Goal: Task Accomplishment & Management: Manage account settings

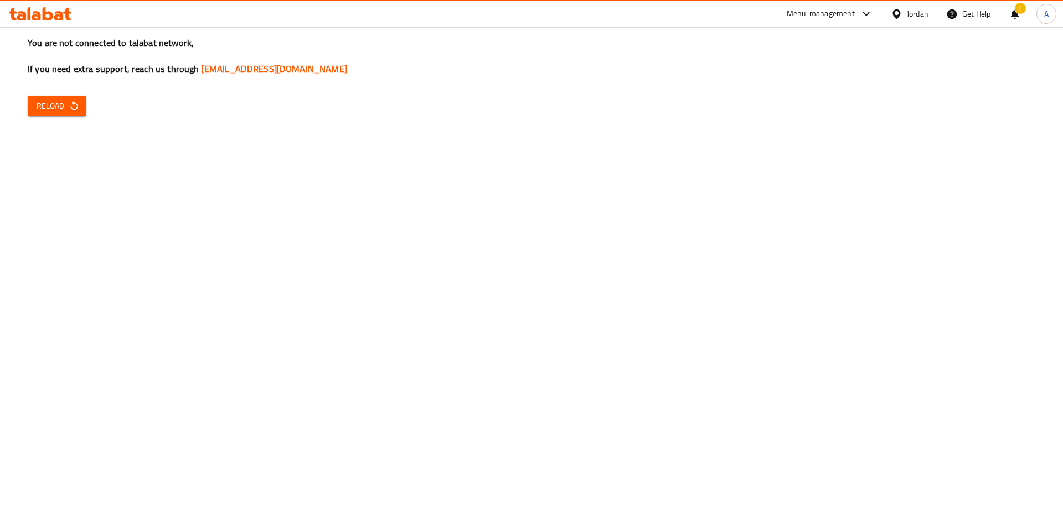
click at [41, 93] on div "You are not connected to talabat network, If you need extra support, reach us t…" at bounding box center [531, 262] width 1063 height 525
click at [44, 99] on span "Reload" at bounding box center [57, 106] width 41 height 14
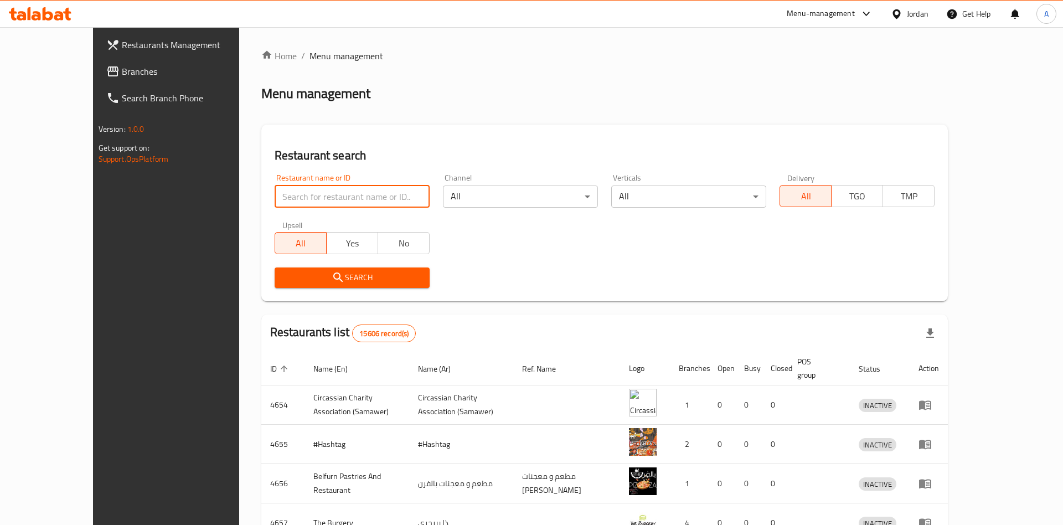
click at [326, 198] on input "search" at bounding box center [352, 197] width 155 height 22
type input "hgv;dk"
type input "الركن الشامي"
click button "Search" at bounding box center [352, 277] width 155 height 20
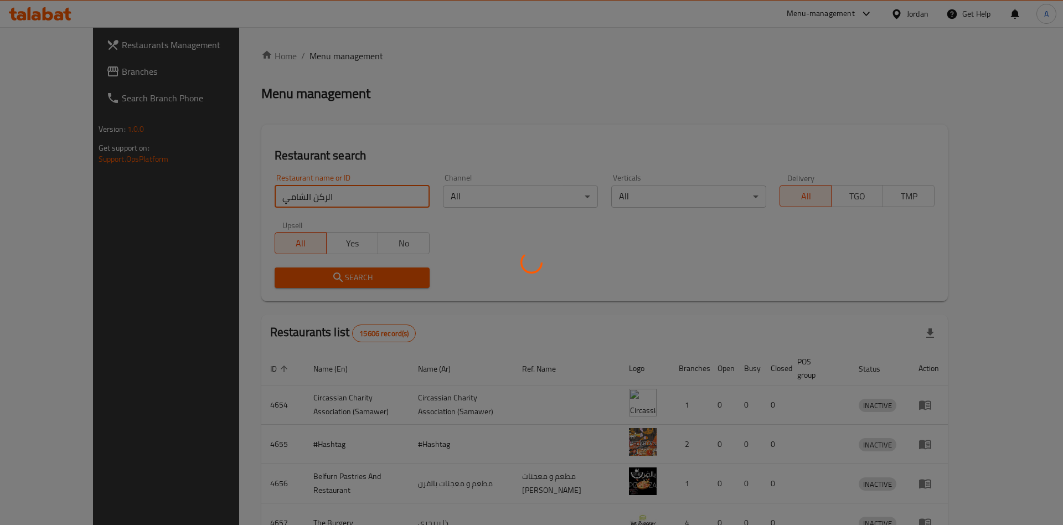
click button "Search" at bounding box center [352, 277] width 155 height 20
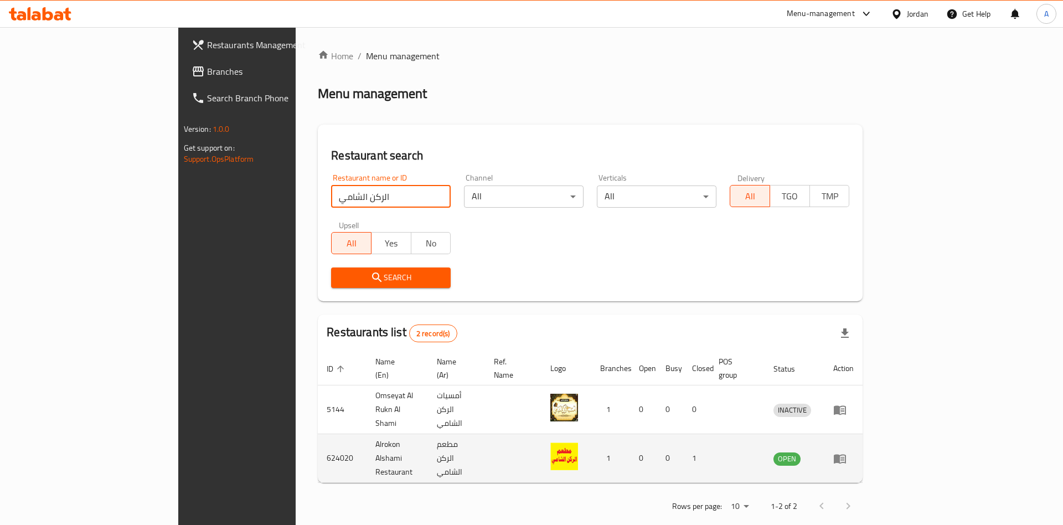
click at [846, 454] on icon "enhanced table" at bounding box center [840, 458] width 12 height 9
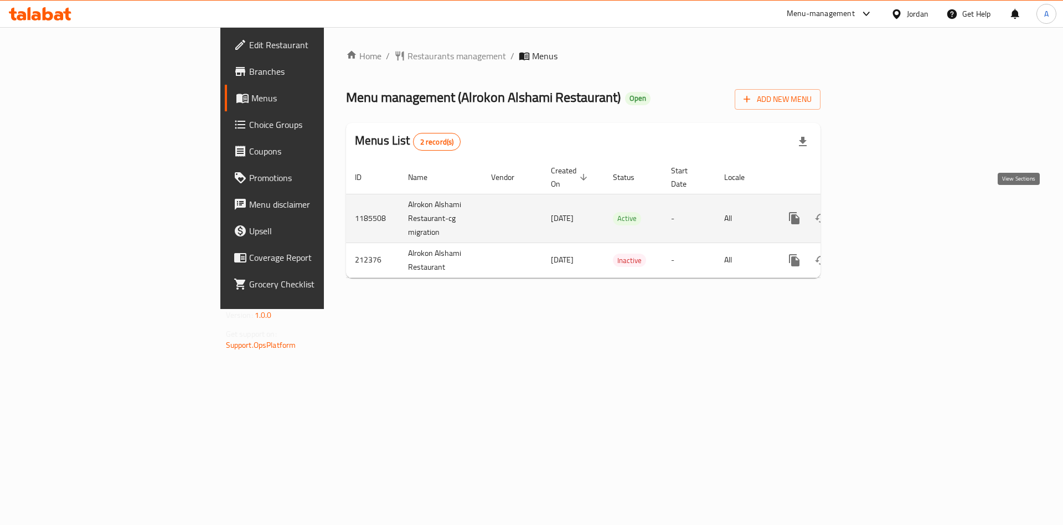
click at [881, 212] on icon "enhanced table" at bounding box center [874, 218] width 13 height 13
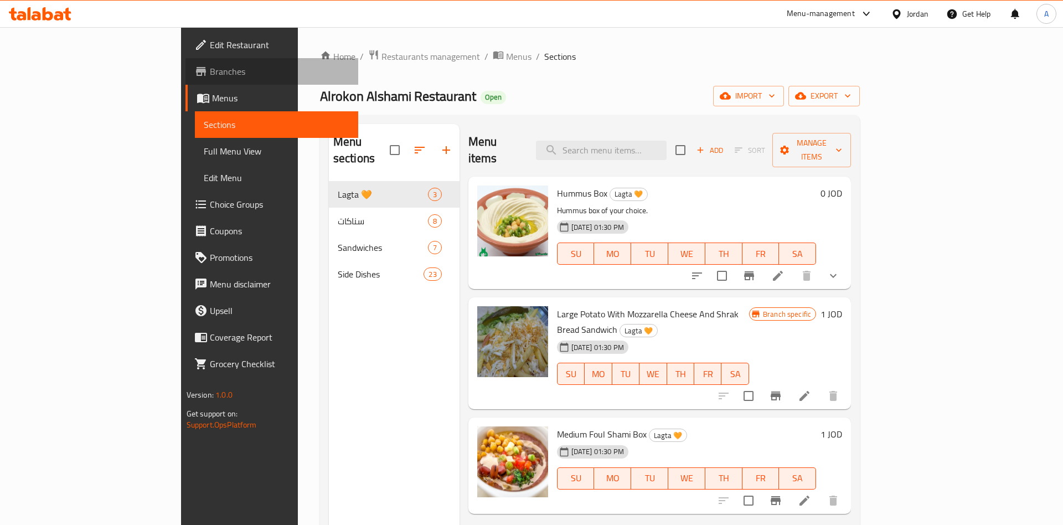
click at [210, 76] on span "Branches" at bounding box center [280, 71] width 140 height 13
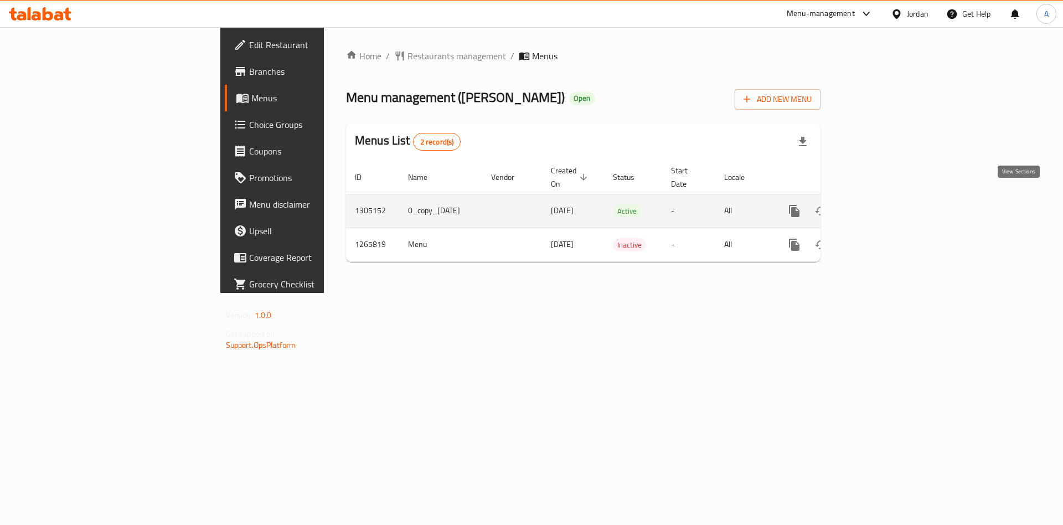
click at [879, 206] on icon "enhanced table" at bounding box center [874, 211] width 10 height 10
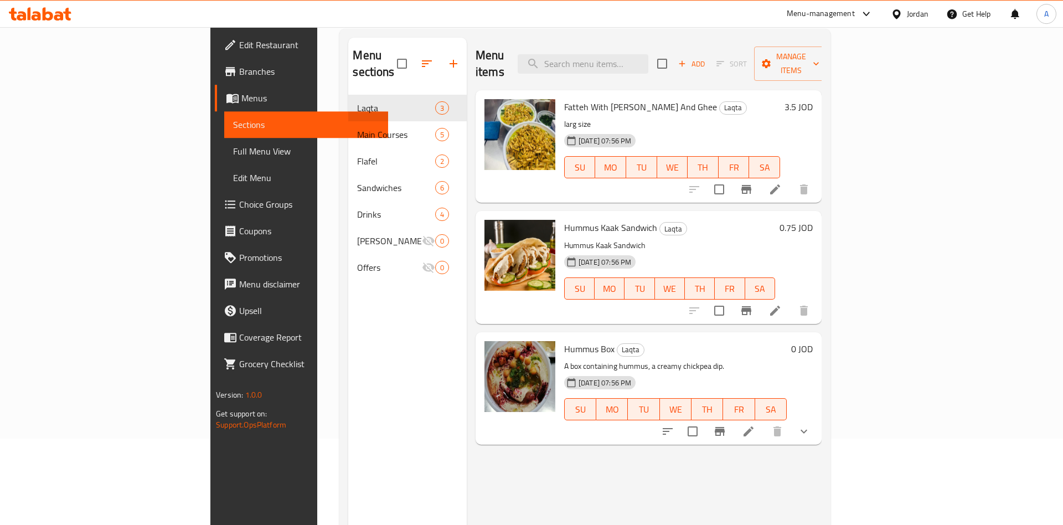
scroll to position [90, 0]
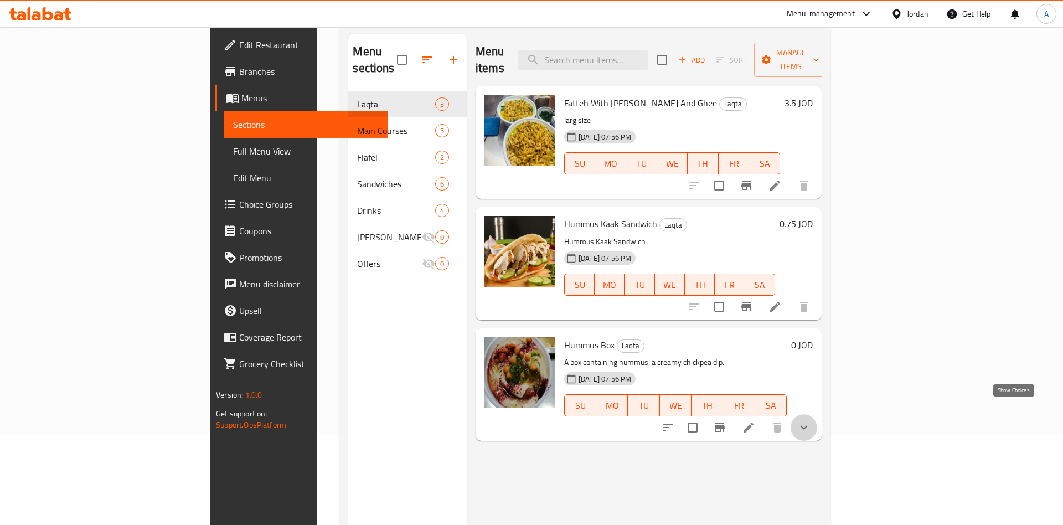
click at [811, 421] on icon "show more" at bounding box center [803, 427] width 13 height 13
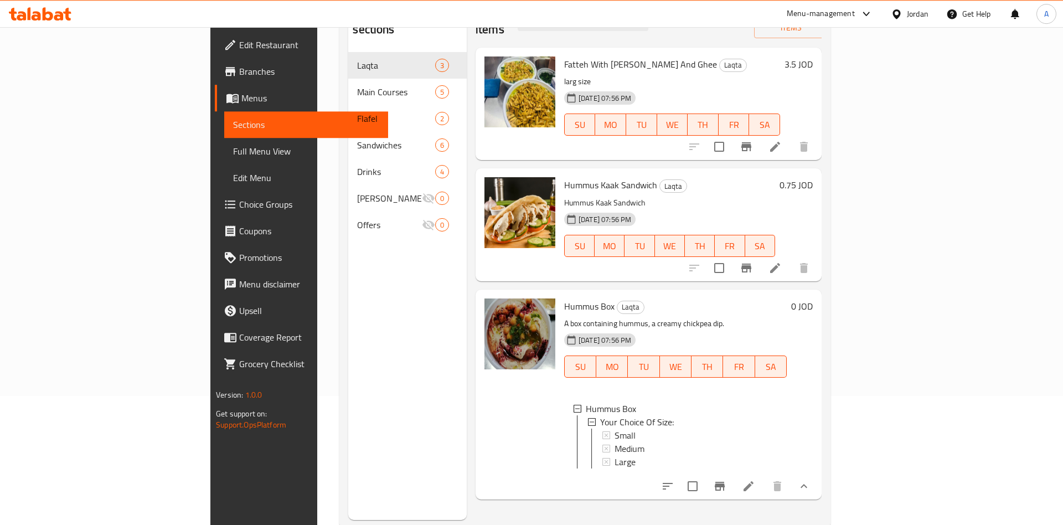
scroll to position [155, 0]
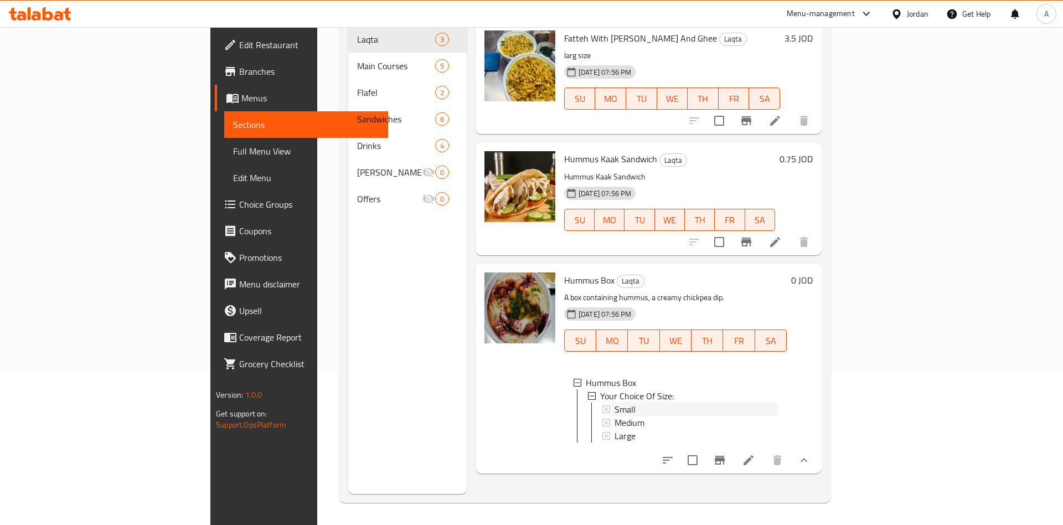
click at [615, 403] on span "Small" at bounding box center [625, 409] width 21 height 13
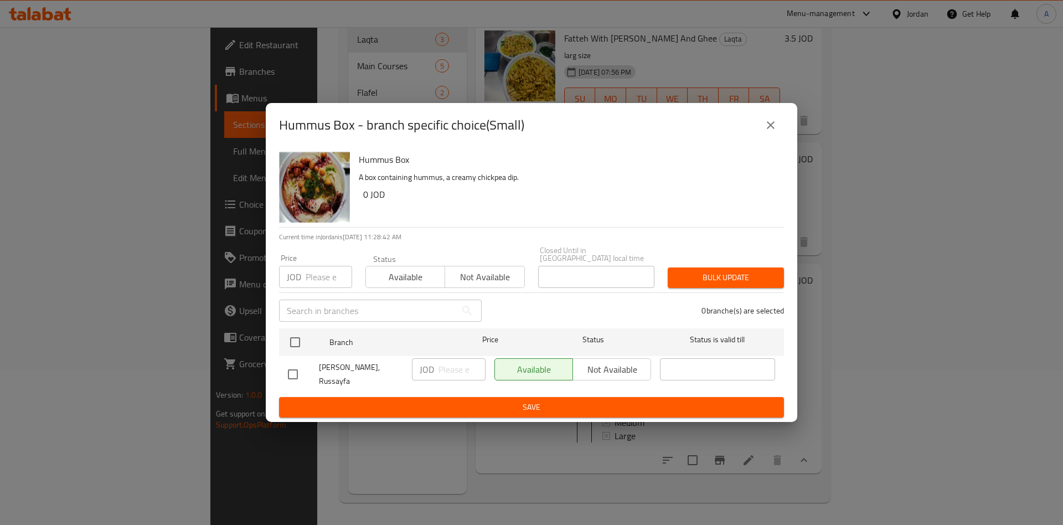
click at [776, 132] on icon "close" at bounding box center [770, 125] width 13 height 13
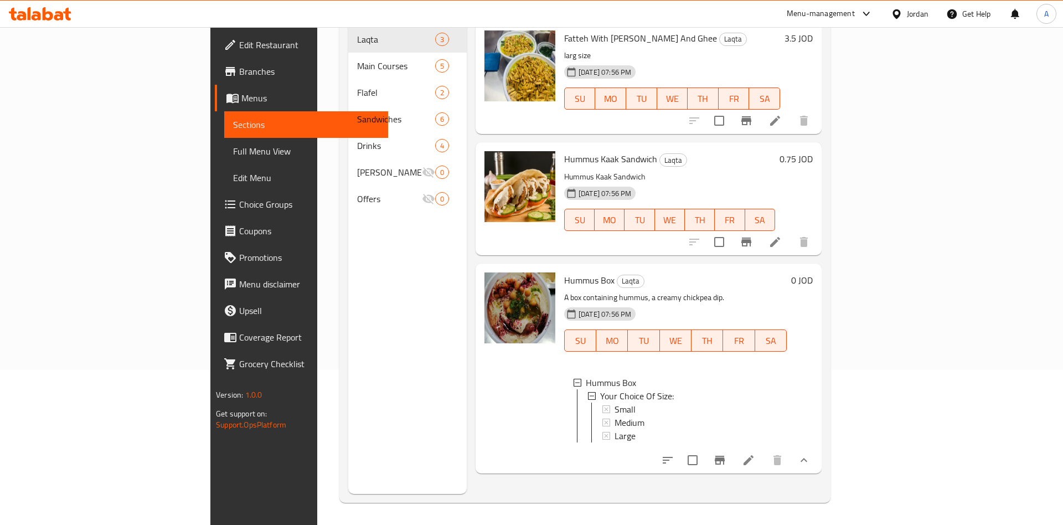
click at [764, 450] on li at bounding box center [748, 460] width 31 height 20
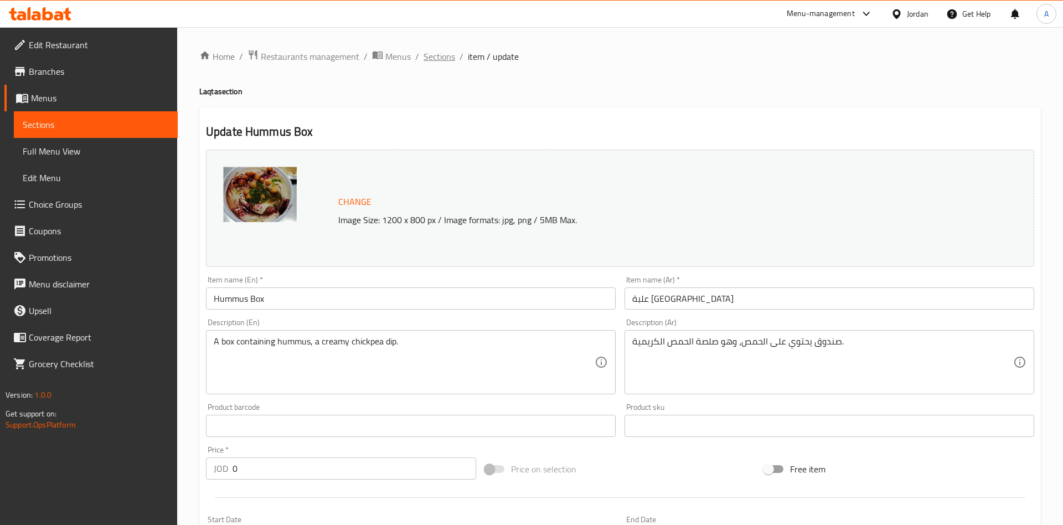
click at [443, 60] on span "Sections" at bounding box center [440, 56] width 32 height 13
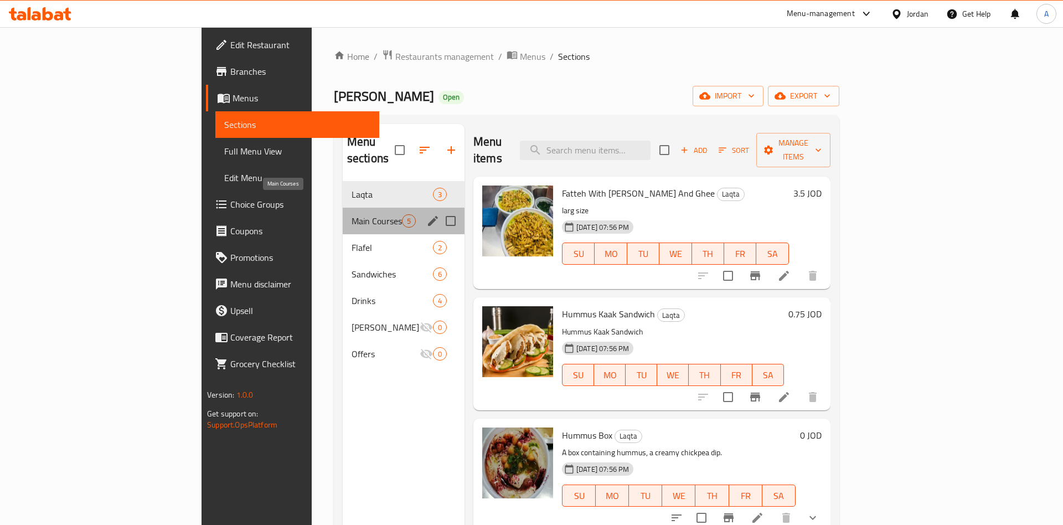
click at [352, 214] on span "Main Courses" at bounding box center [377, 220] width 50 height 13
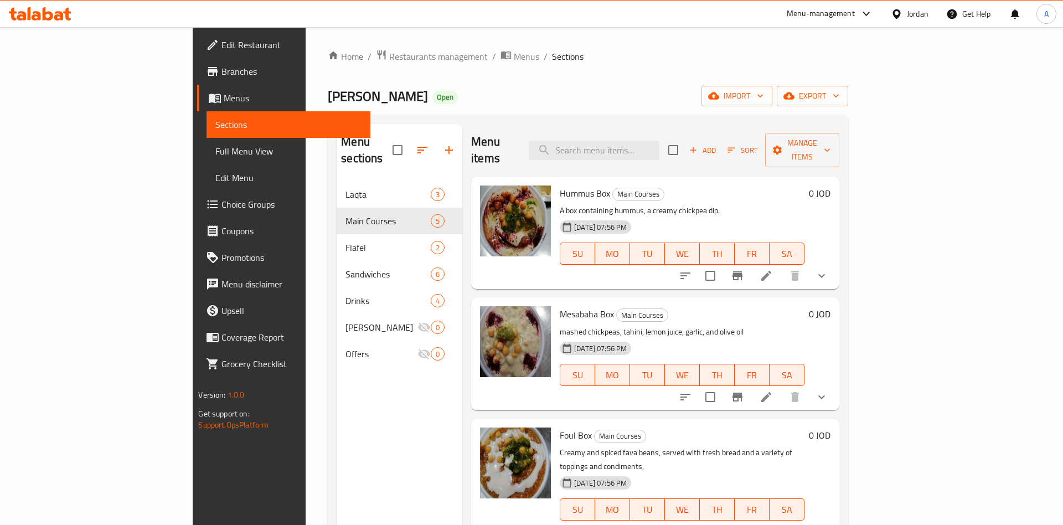
scroll to position [86, 0]
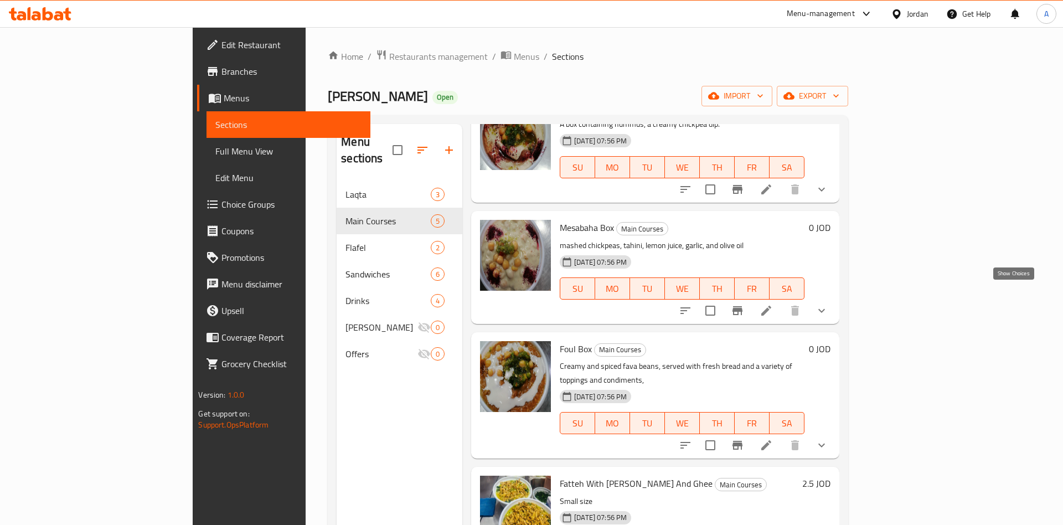
click at [828, 304] on icon "show more" at bounding box center [821, 310] width 13 height 13
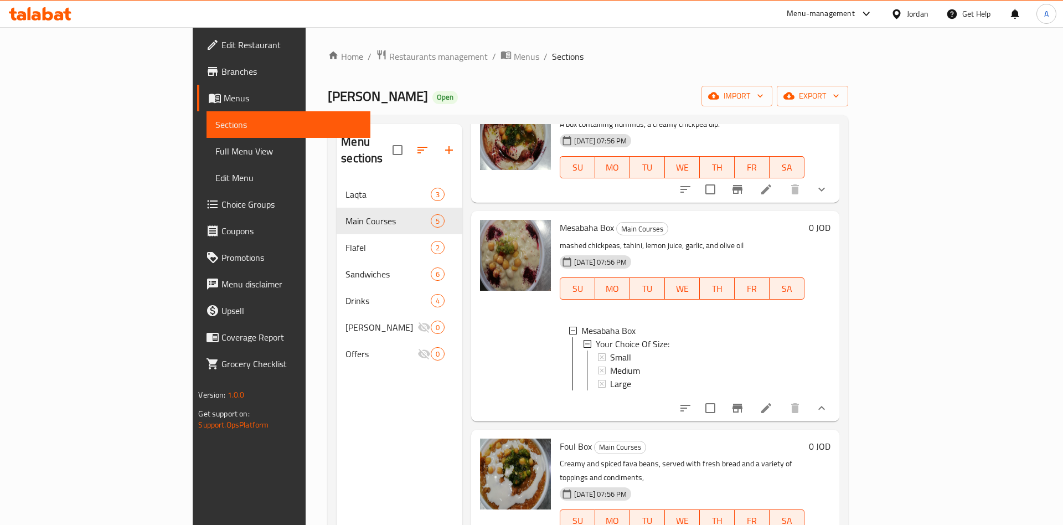
click at [773, 401] on icon at bounding box center [766, 407] width 13 height 13
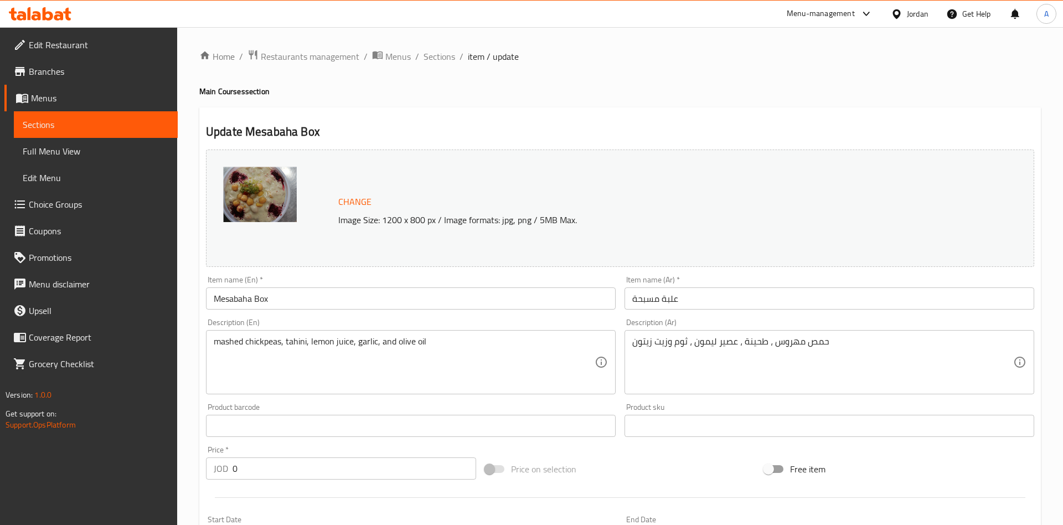
click at [73, 124] on span "Sections" at bounding box center [96, 124] width 146 height 13
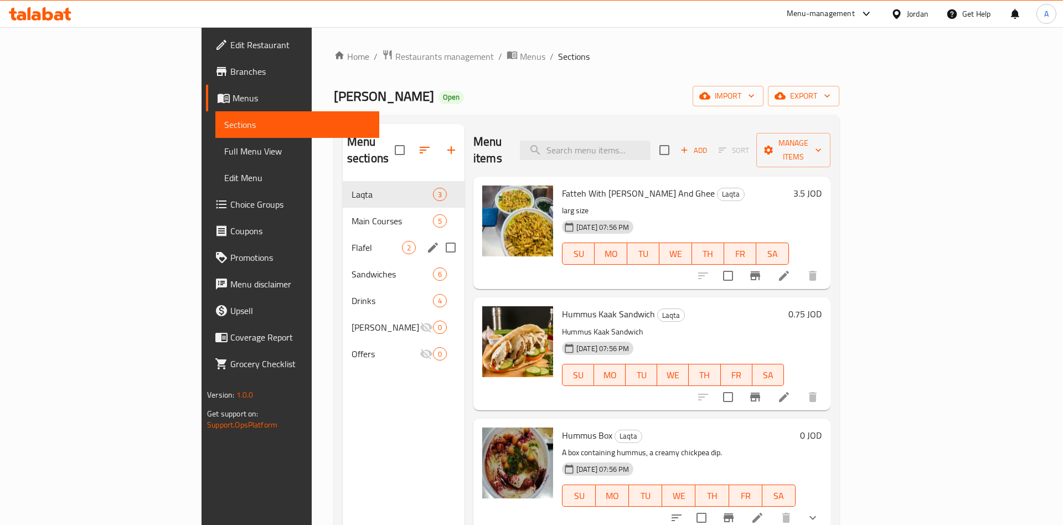
click at [343, 241] on div "Flafel 2" at bounding box center [404, 247] width 122 height 27
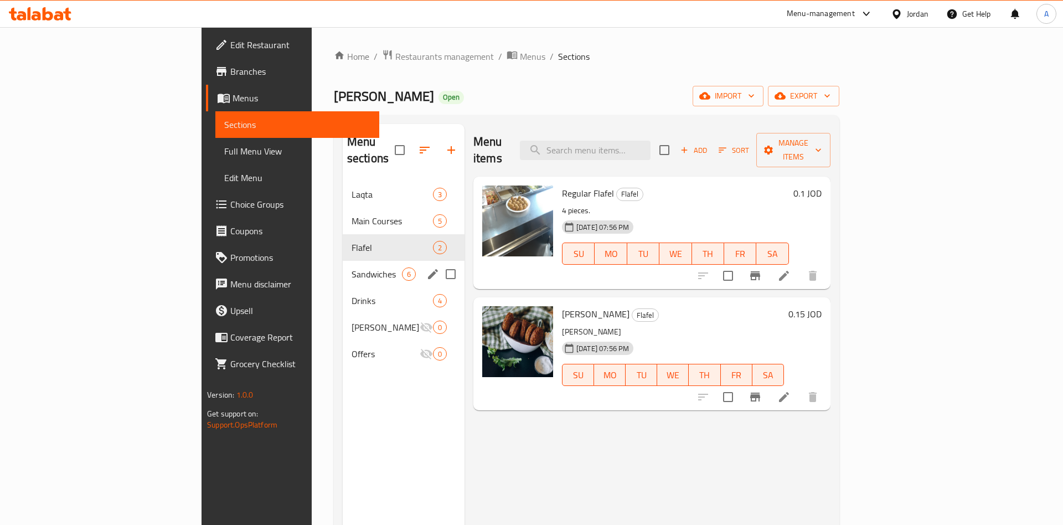
click at [343, 266] on div "Sandwiches 6" at bounding box center [404, 274] width 122 height 27
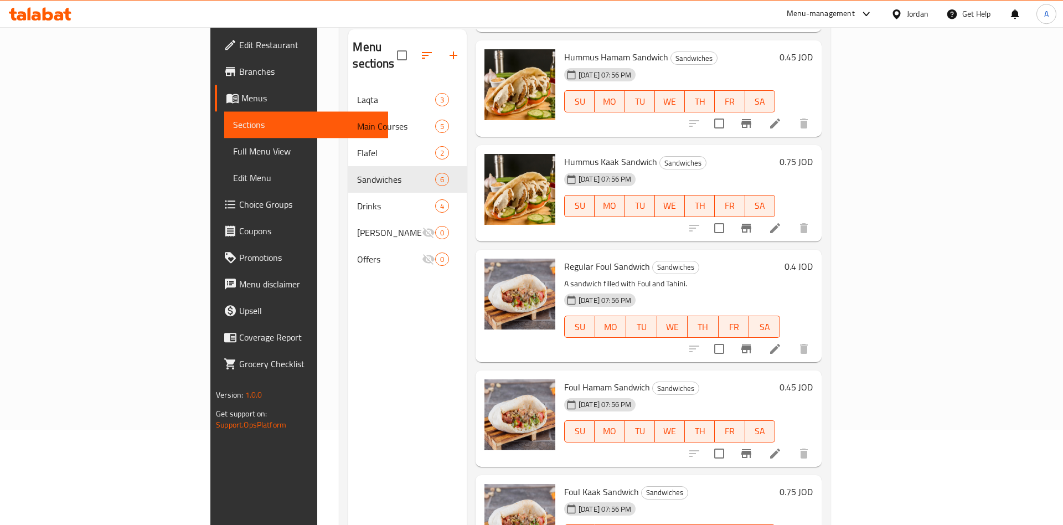
scroll to position [113, 0]
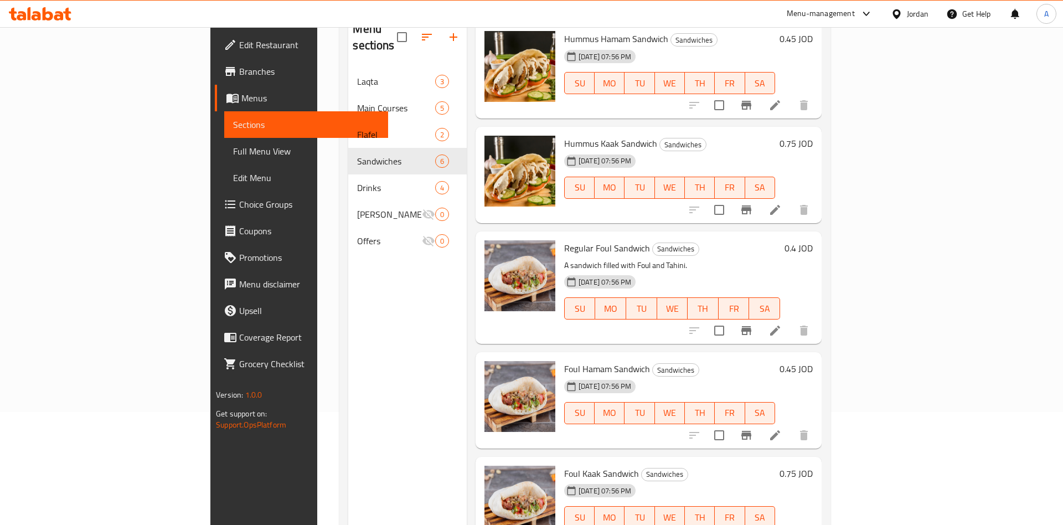
click at [813, 240] on h6 "0.4 JOD" at bounding box center [799, 248] width 28 height 16
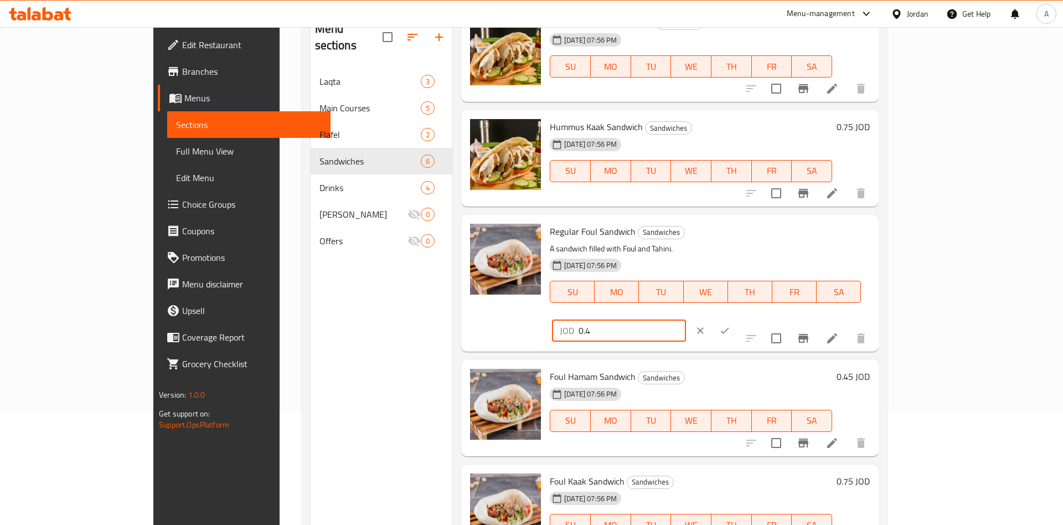
click at [686, 320] on input "0.4" at bounding box center [632, 331] width 107 height 22
type input "0.45"
click at [730, 325] on icon "ok" at bounding box center [724, 330] width 11 height 11
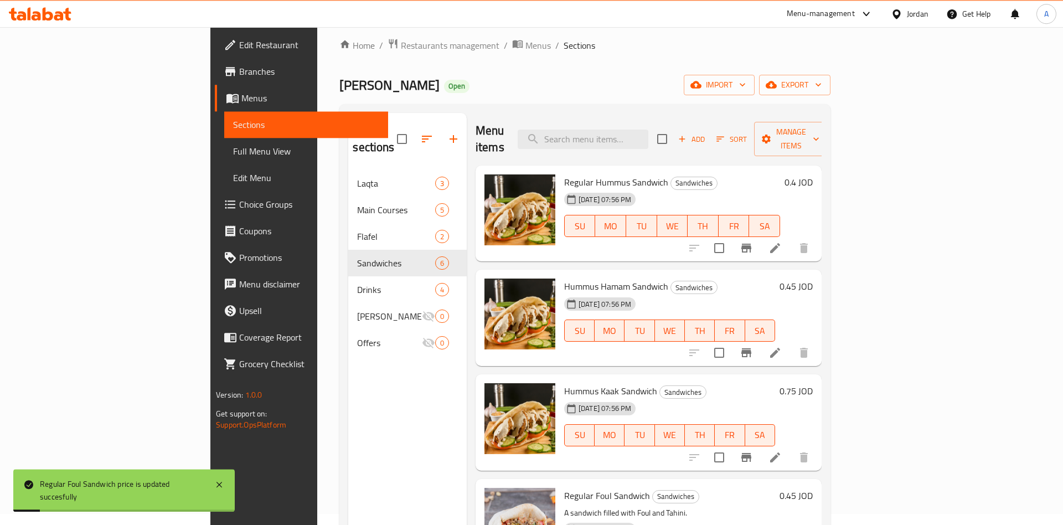
scroll to position [0, 0]
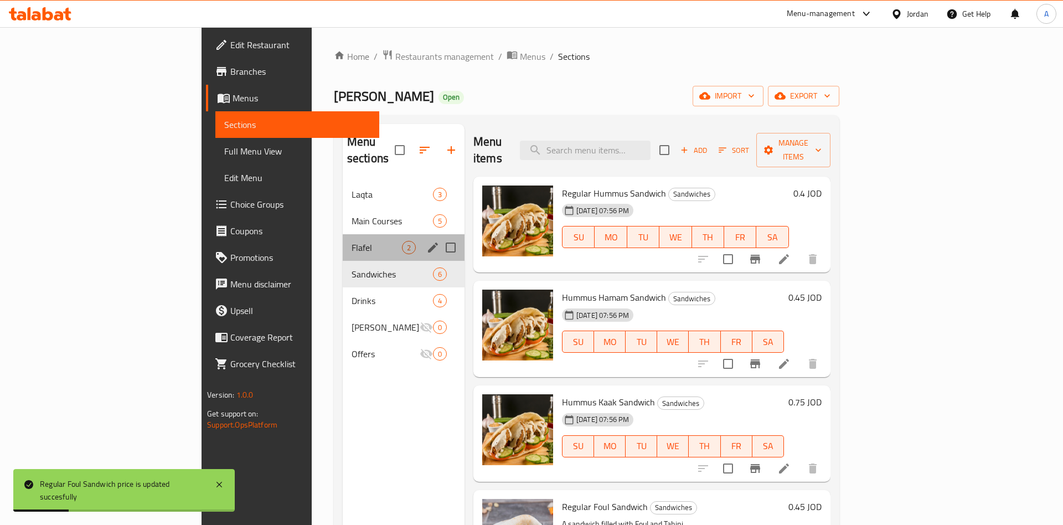
click at [343, 239] on div "Flafel 2" at bounding box center [404, 247] width 122 height 27
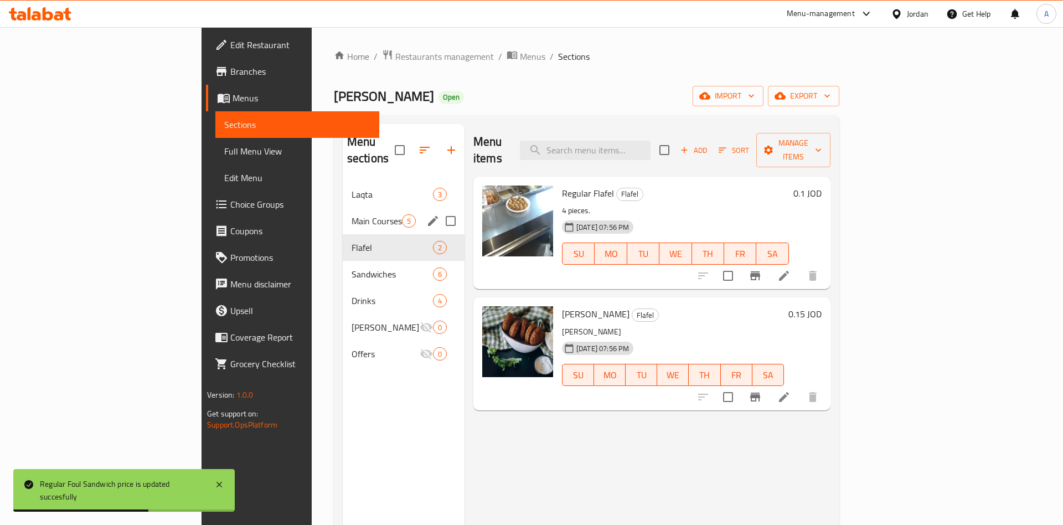
click at [343, 214] on div "Main Courses 5" at bounding box center [404, 221] width 122 height 27
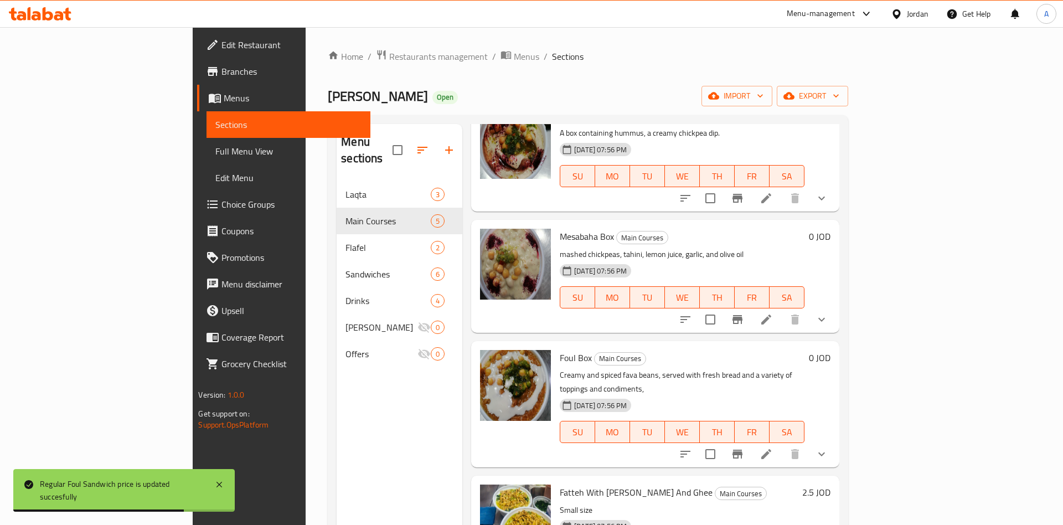
scroll to position [107, 0]
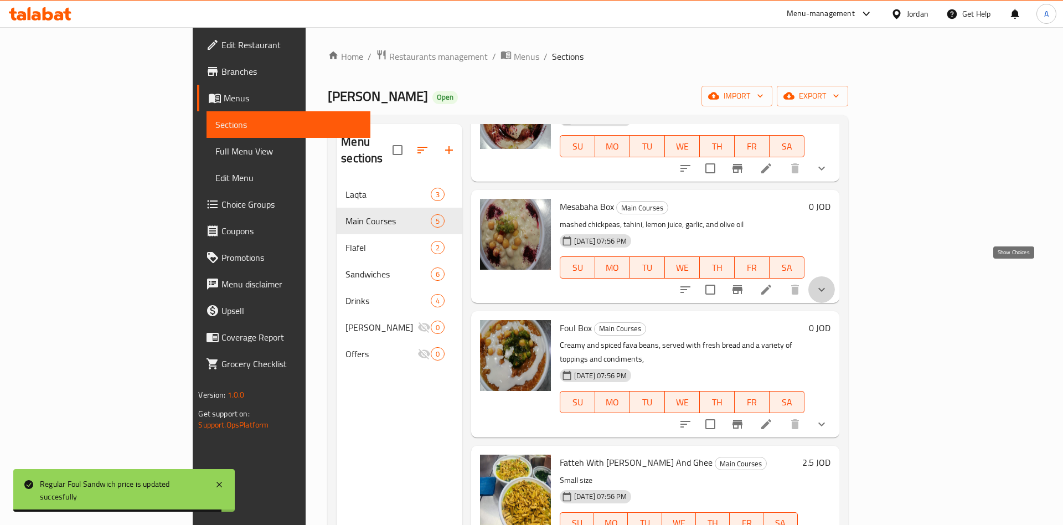
click at [828, 283] on icon "show more" at bounding box center [821, 289] width 13 height 13
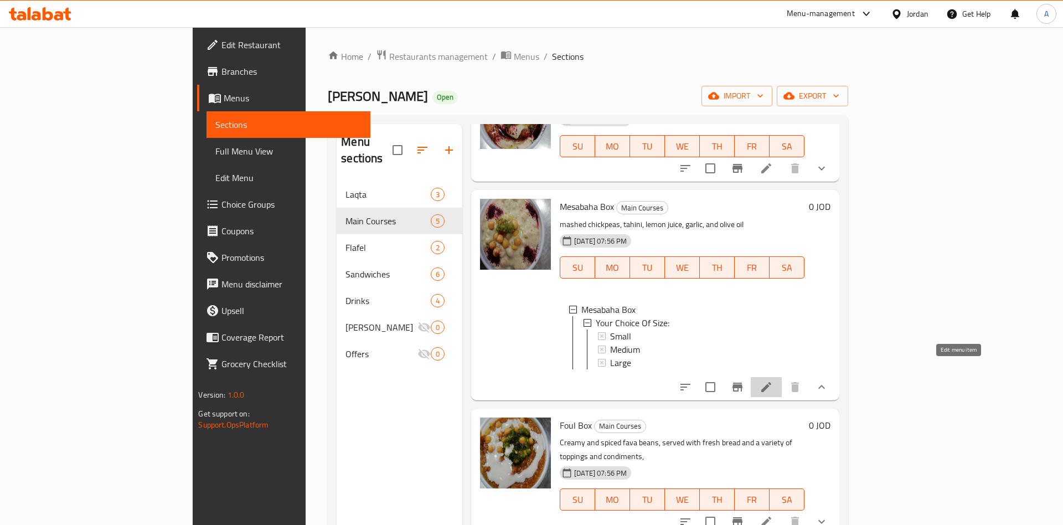
click at [771, 382] on icon at bounding box center [766, 387] width 10 height 10
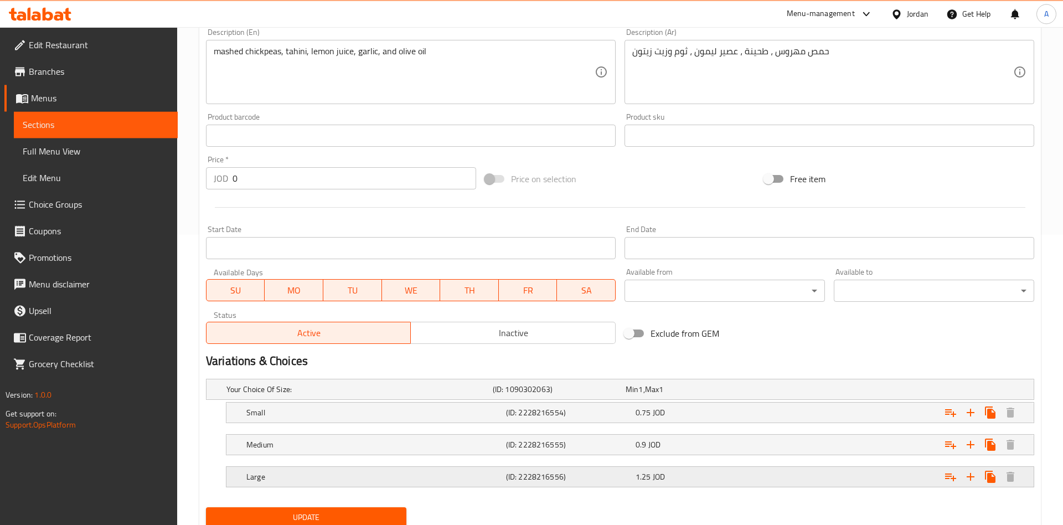
scroll to position [218, 0]
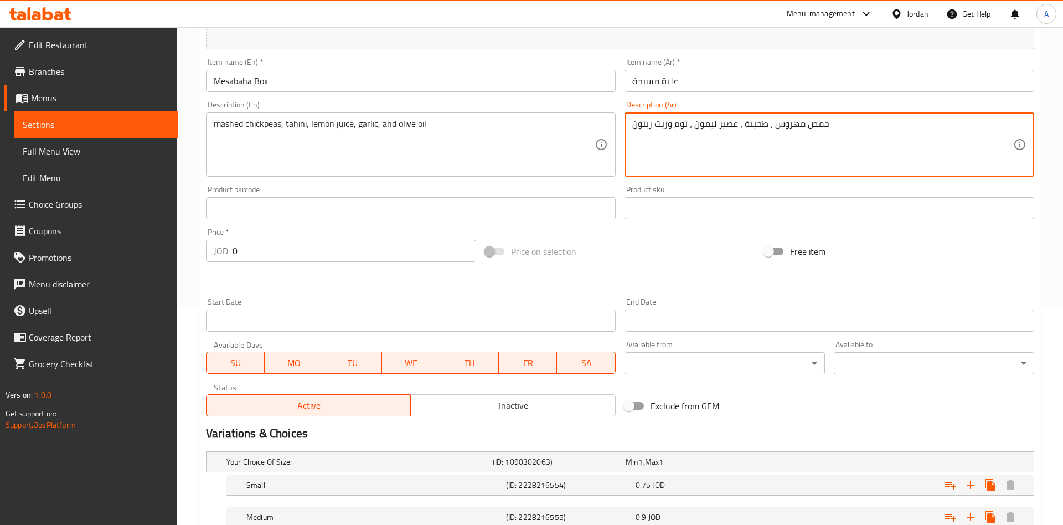
drag, startPoint x: 670, startPoint y: 125, endPoint x: 620, endPoint y: 125, distance: 49.8
click at [632, 125] on textarea "حمص مهروس ، طحينة ، عصير ليمون ، ثوم وزيت زيتون" at bounding box center [822, 145] width 381 height 53
click at [95, 131] on link "Sections" at bounding box center [96, 124] width 164 height 27
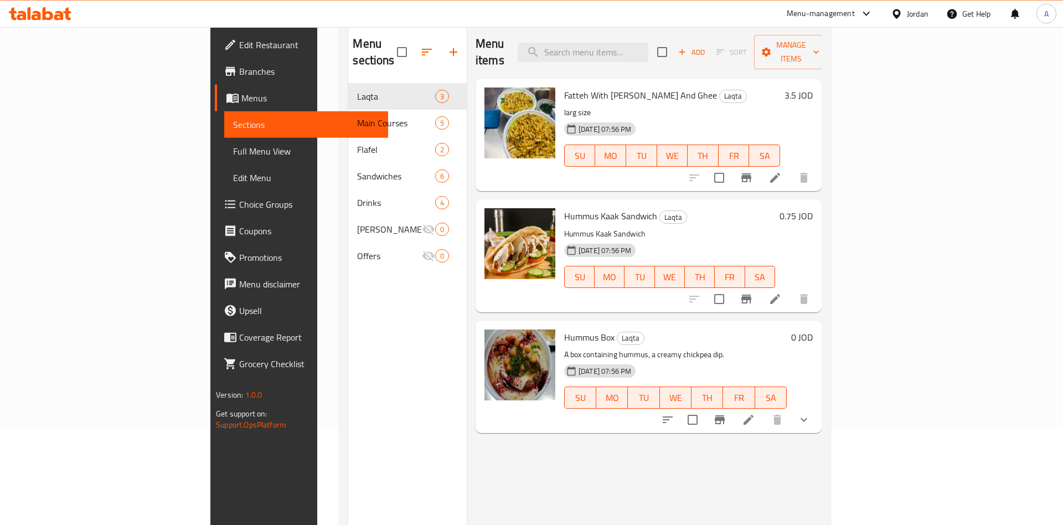
scroll to position [42, 0]
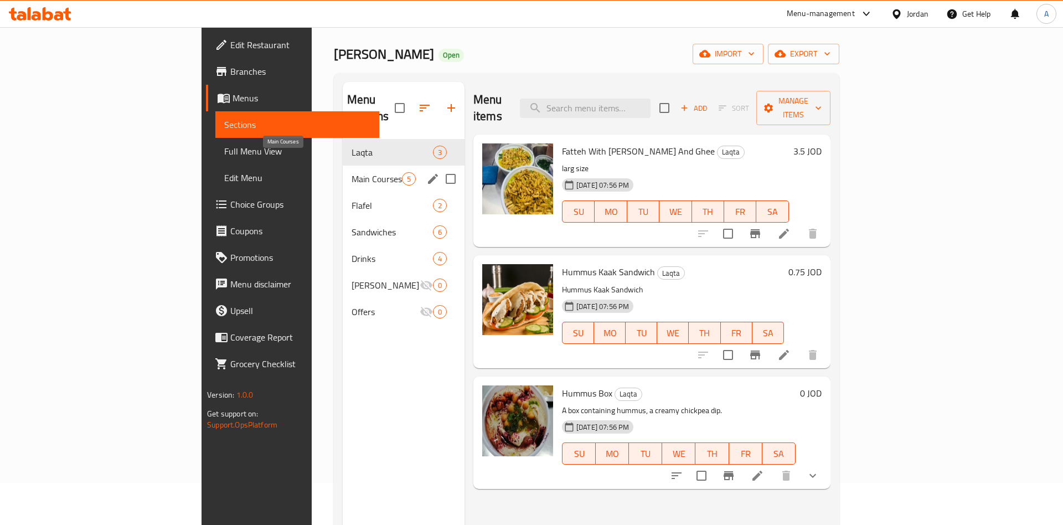
click at [352, 172] on span "Main Courses" at bounding box center [377, 178] width 50 height 13
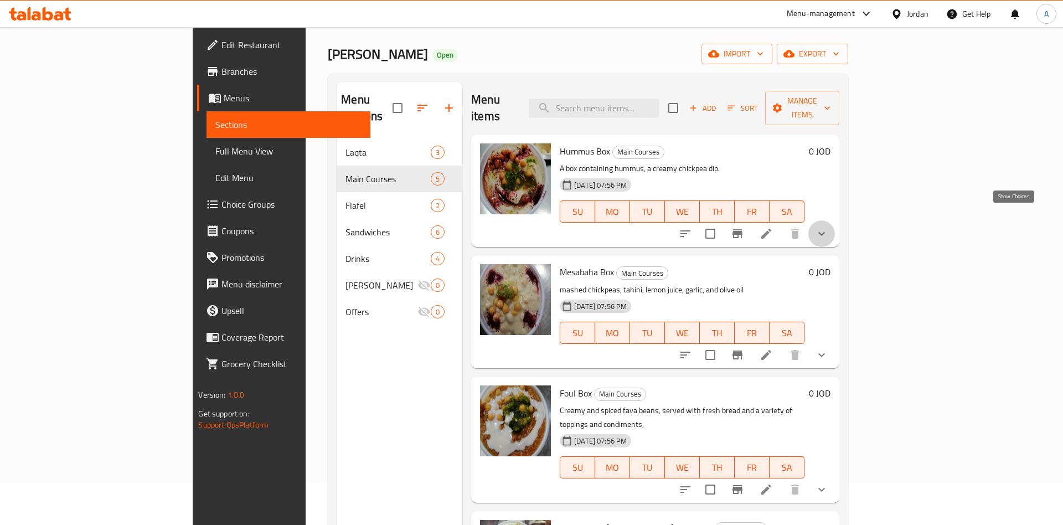
click at [828, 227] on icon "show more" at bounding box center [821, 233] width 13 height 13
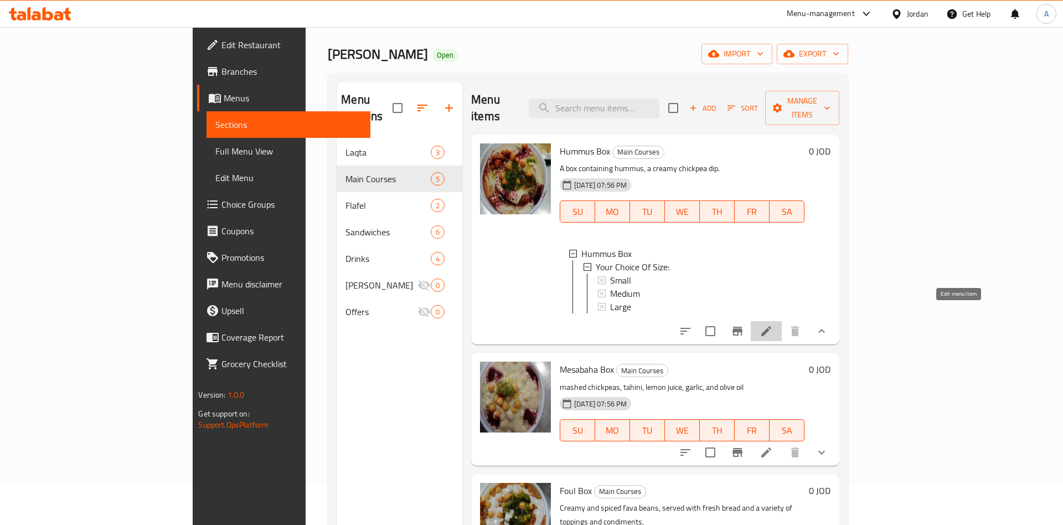
click at [773, 325] on icon at bounding box center [766, 331] width 13 height 13
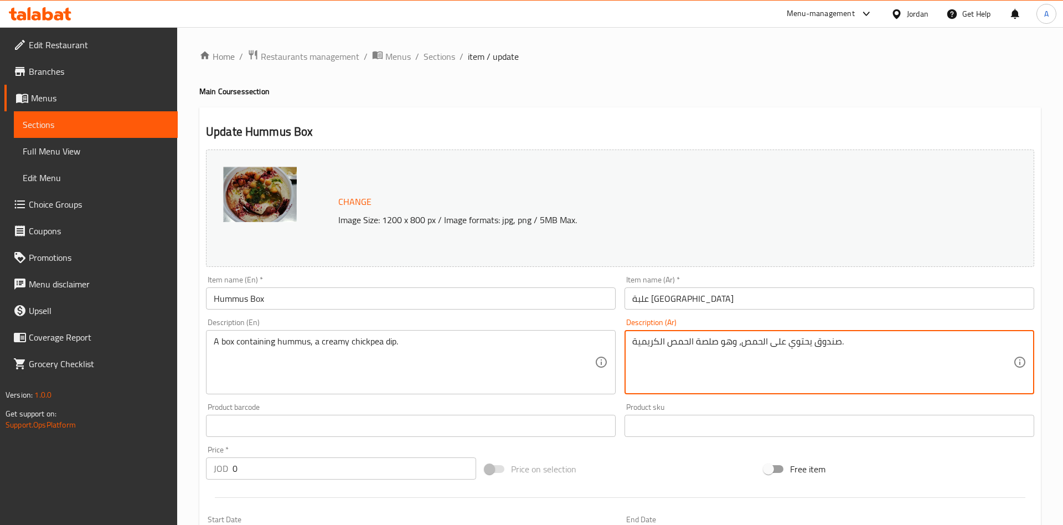
drag, startPoint x: 888, startPoint y: 348, endPoint x: 703, endPoint y: 344, distance: 184.4
click at [703, 344] on textarea "صندوق يحتوي على الحمص، وهو صلصة الحمص الكريمية." at bounding box center [822, 362] width 381 height 53
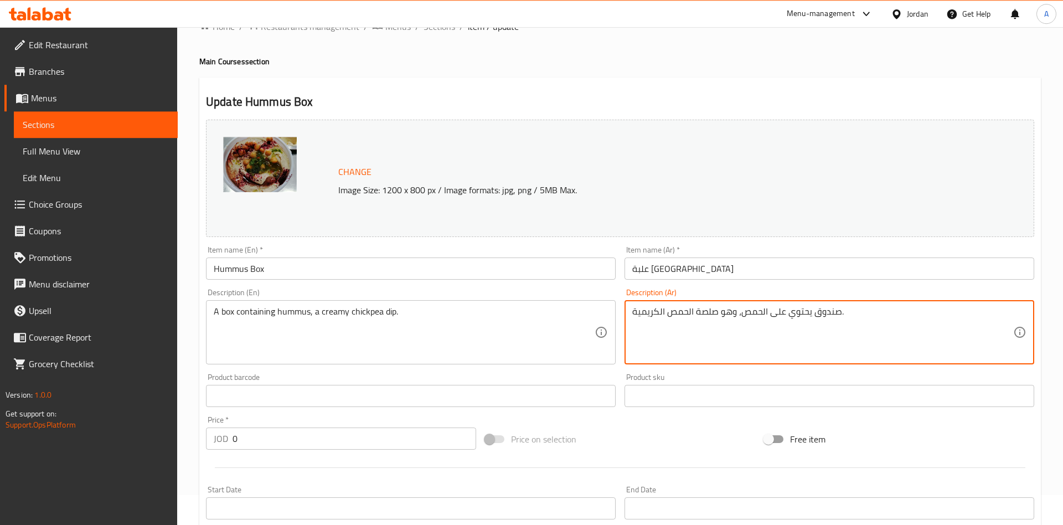
scroll to position [56, 0]
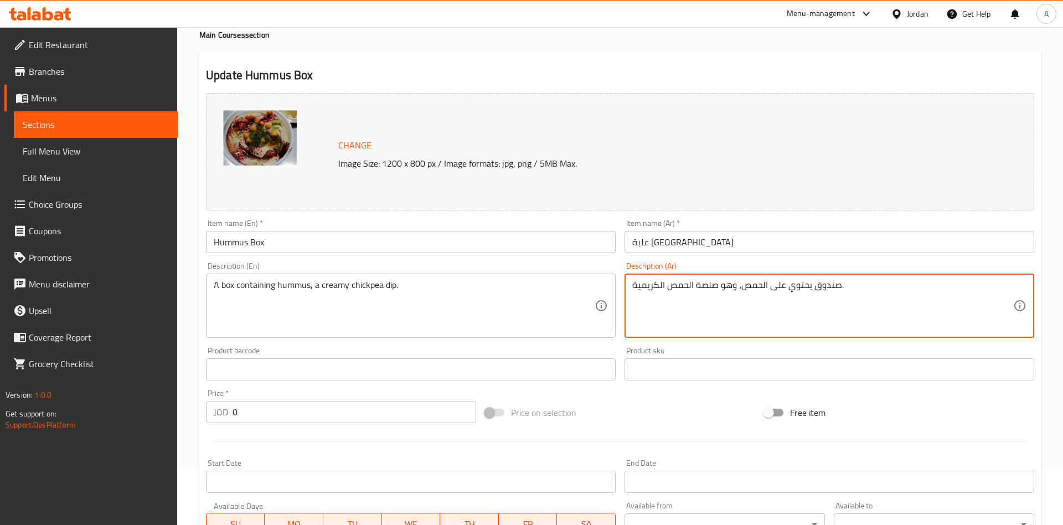
click at [822, 292] on textarea "صندوق يحتوي على الحمص، وهو صلصة الحمص الكريمية." at bounding box center [822, 306] width 381 height 53
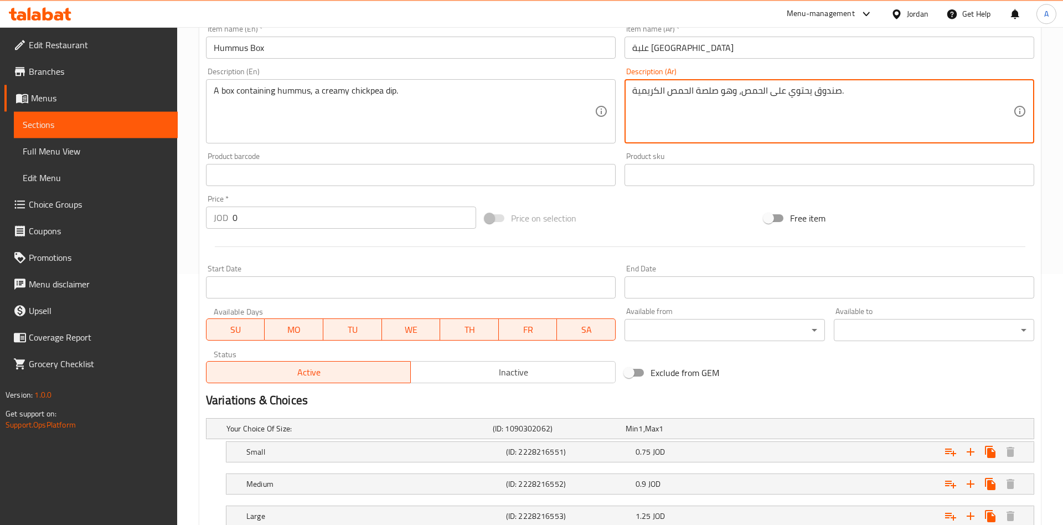
scroll to position [331, 0]
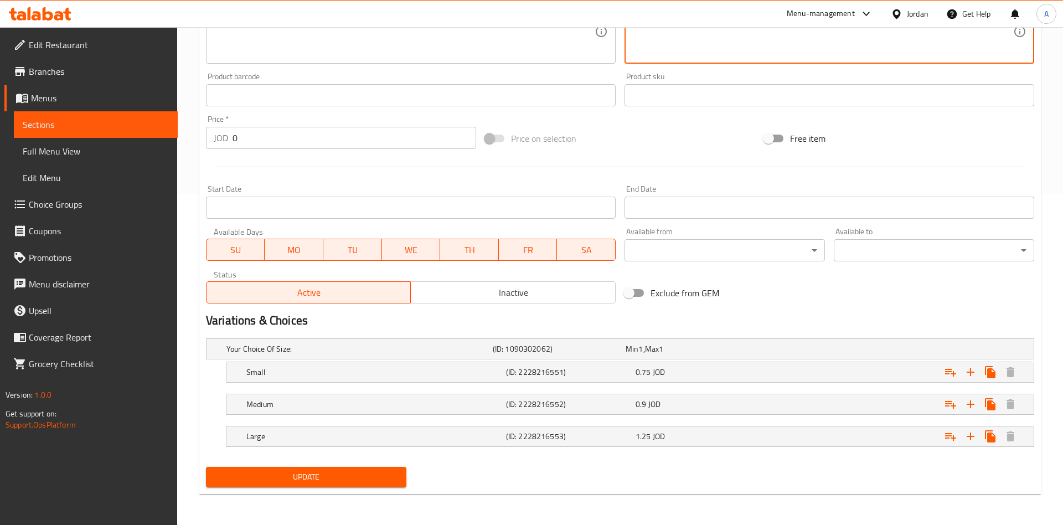
click at [101, 130] on span "Sections" at bounding box center [96, 124] width 146 height 13
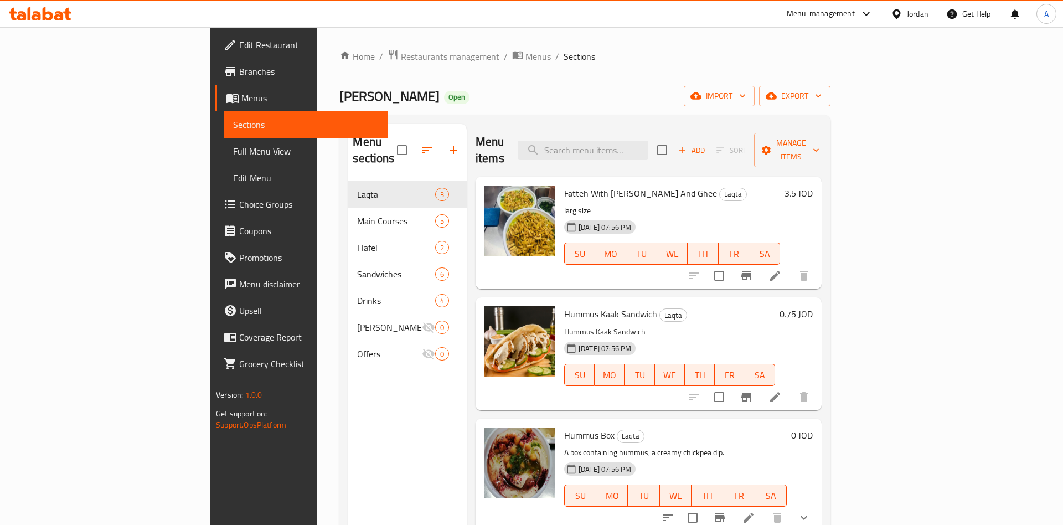
click at [803, 81] on div "Home / Restaurants management / Menus / Sections Fata Ala Alosol Open import ex…" at bounding box center [584, 353] width 491 height 609
